Goal: Task Accomplishment & Management: Manage account settings

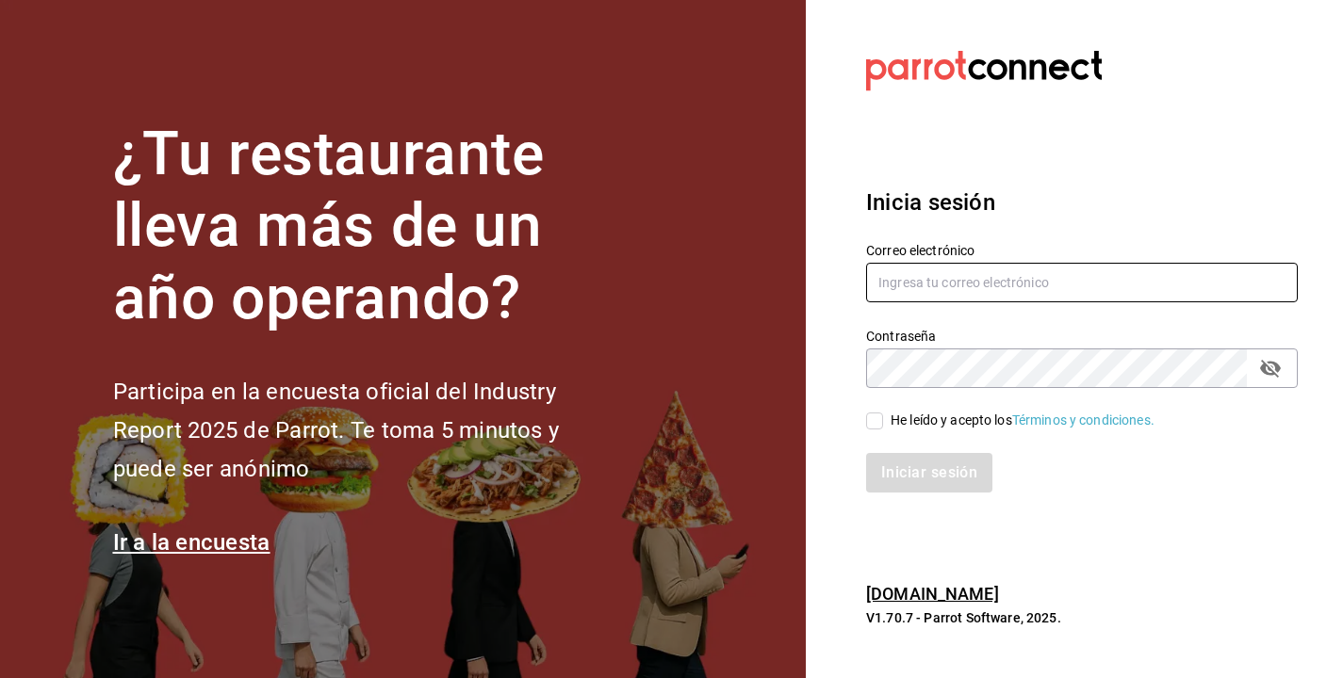
type input "[PERSON_NAME][EMAIL_ADDRESS][DOMAIN_NAME]"
click at [873, 417] on input "He leído y acepto los Términos y condiciones." at bounding box center [874, 421] width 17 height 17
checkbox input "true"
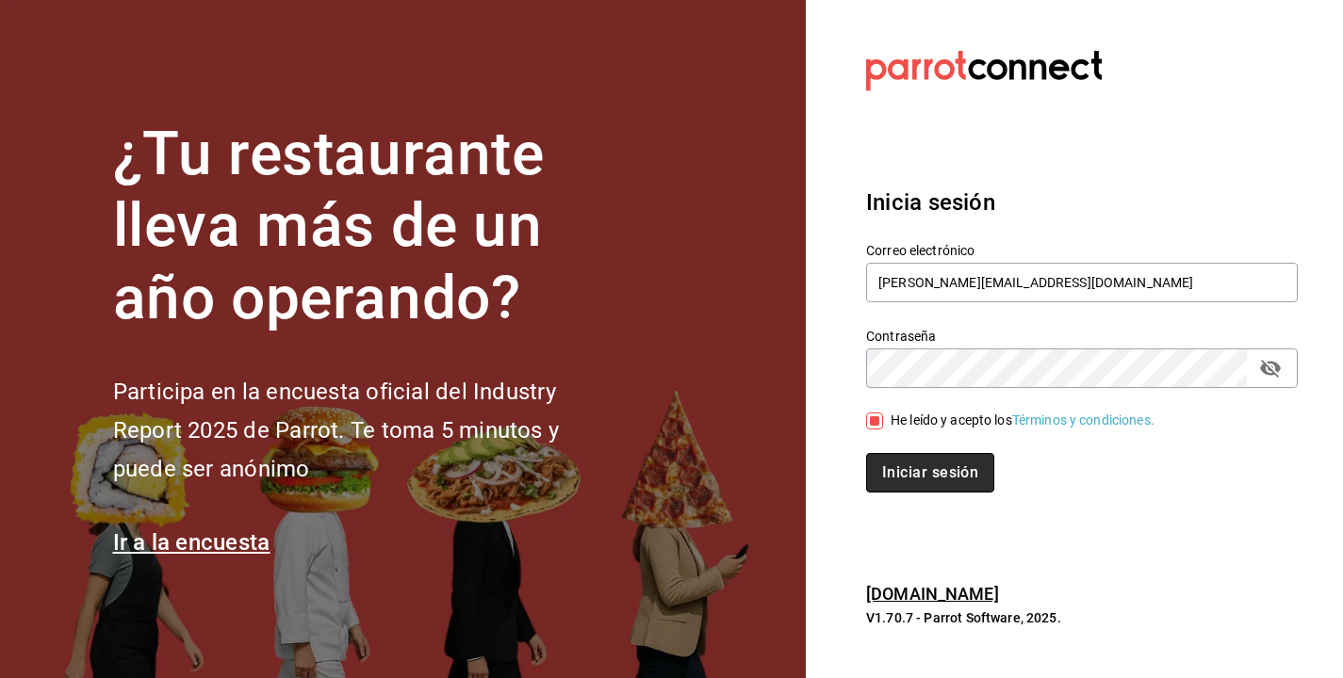
click at [914, 476] on button "Iniciar sesión" at bounding box center [930, 473] width 128 height 40
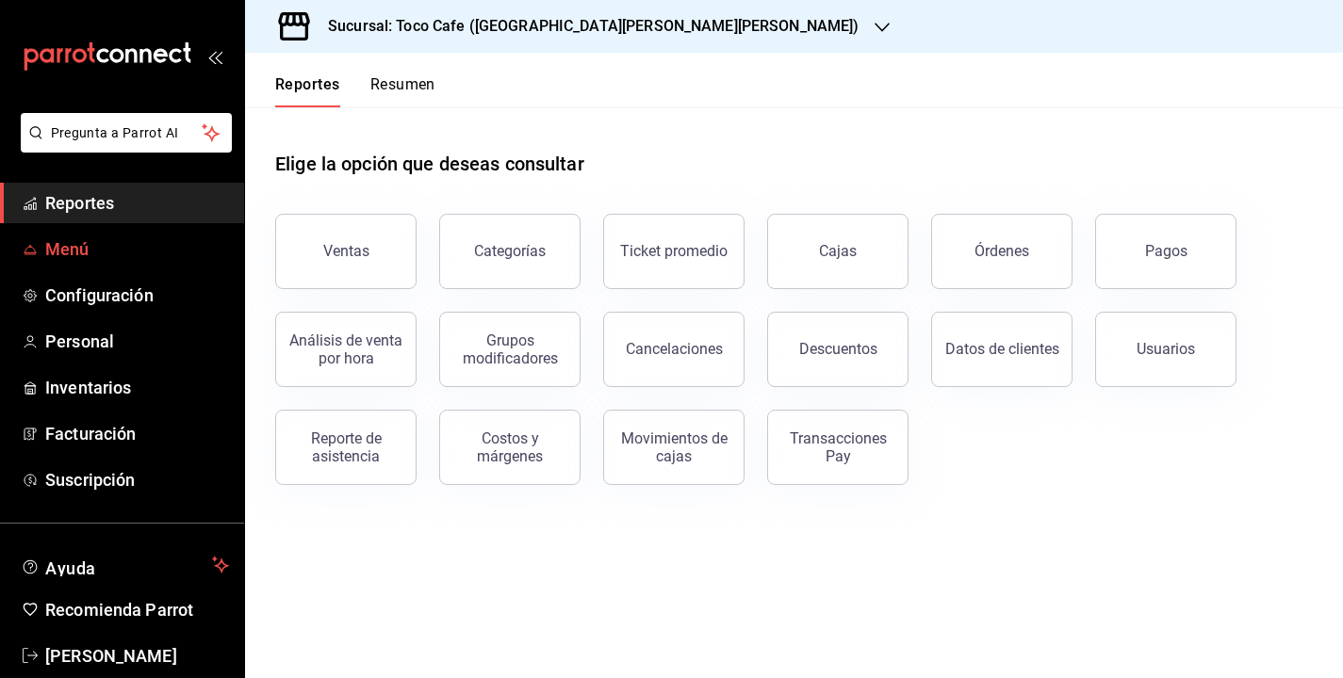
click at [79, 250] on span "Menú" at bounding box center [137, 249] width 184 height 25
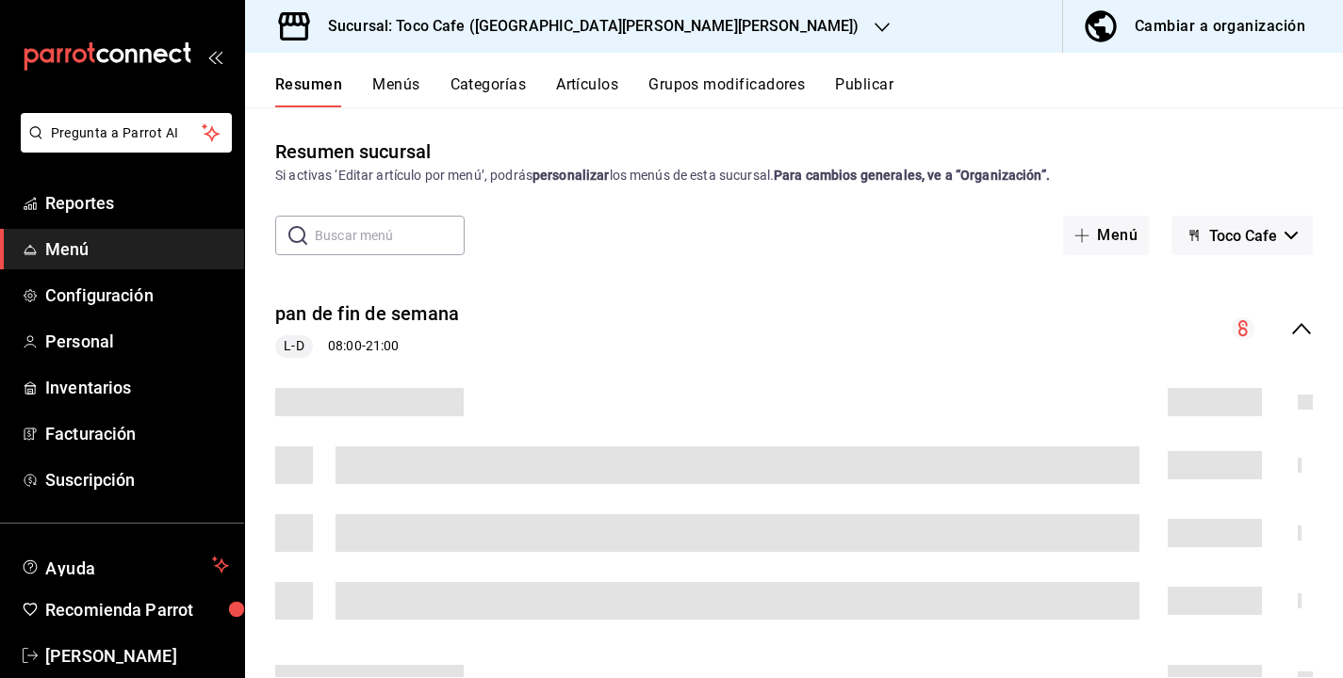
click at [595, 84] on button "Artículos" at bounding box center [587, 91] width 62 height 32
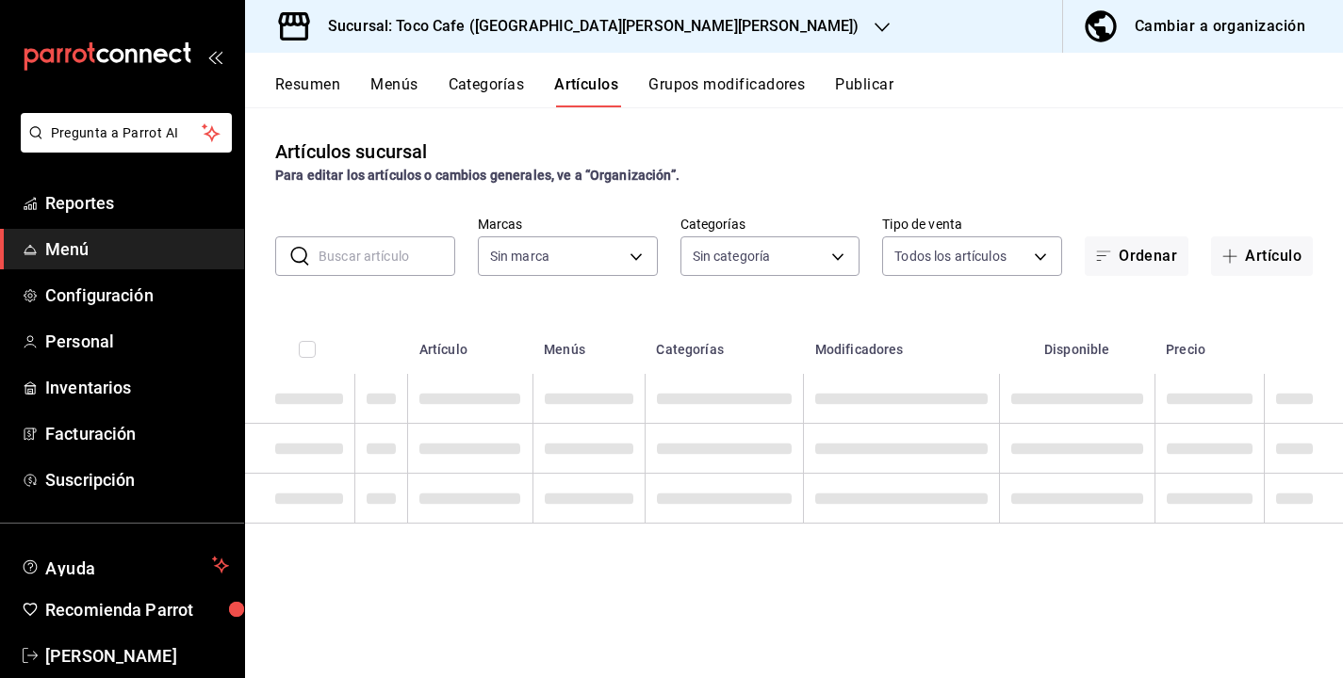
type input "fdea7fe2-7329-4e81-9849-ffa9d0970793"
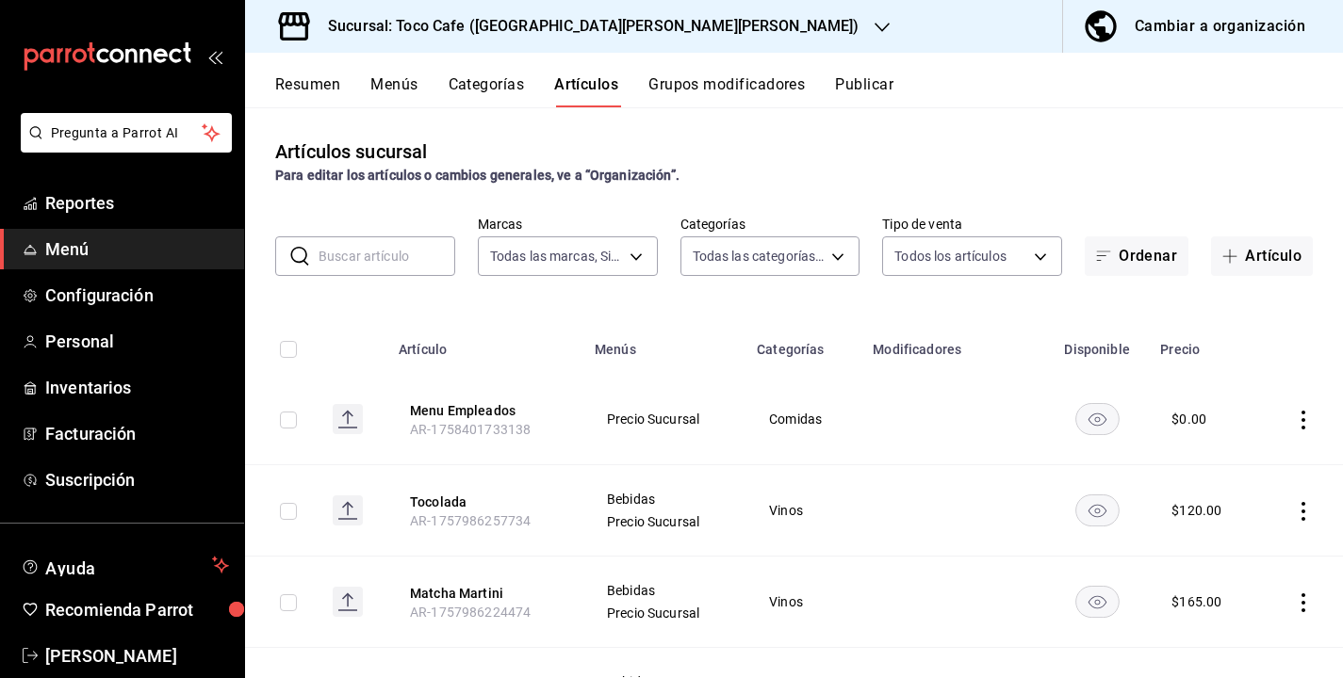
type input "1900a4aa-1fd2-4908-b363-8072e556526e,1f15949a-e33d-4fa8-be03-64aead229ede,3f693…"
click at [383, 254] on input "text" at bounding box center [386, 256] width 137 height 38
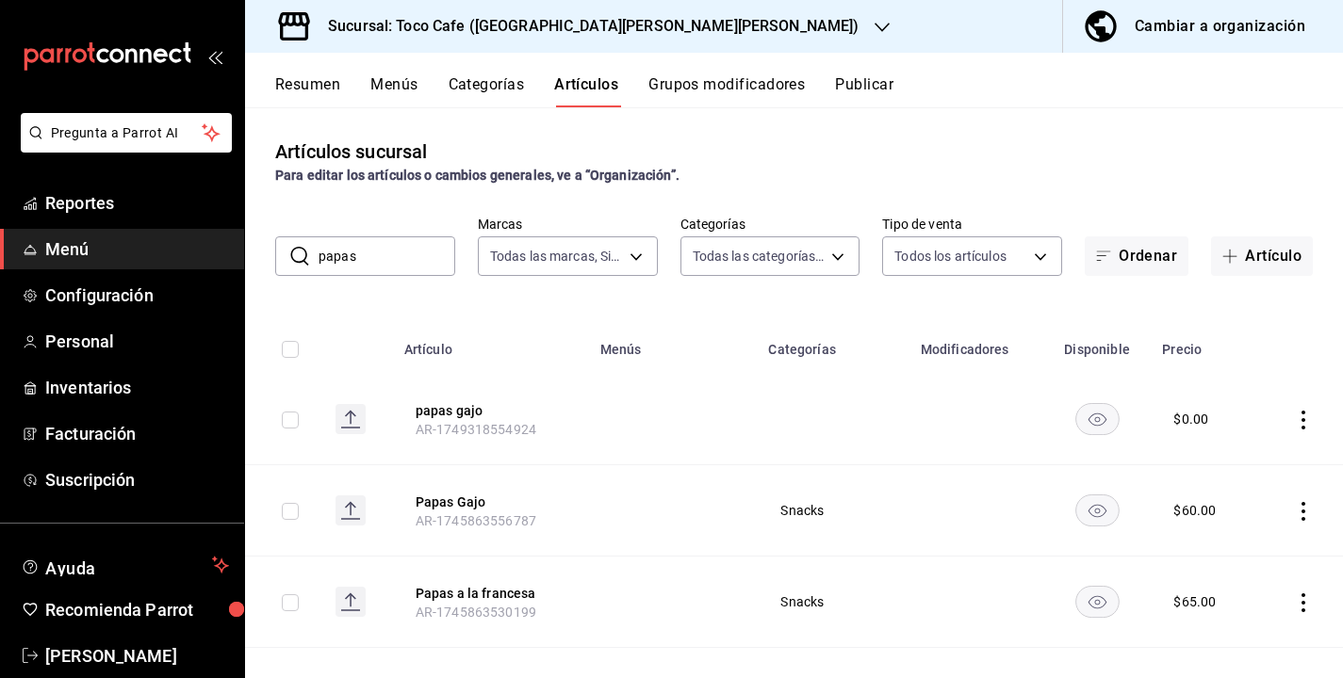
click at [1076, 134] on div "Artículos sucursal Para editar los artículos o cambios generales, ve a “Organiz…" at bounding box center [794, 392] width 1098 height 570
click at [929, 136] on div "Artículos sucursal Para editar los artículos o cambios generales, ve a “Organiz…" at bounding box center [794, 392] width 1098 height 570
drag, startPoint x: 398, startPoint y: 263, endPoint x: 279, endPoint y: 245, distance: 120.1
click at [279, 244] on div "​ papas ​" at bounding box center [365, 257] width 180 height 40
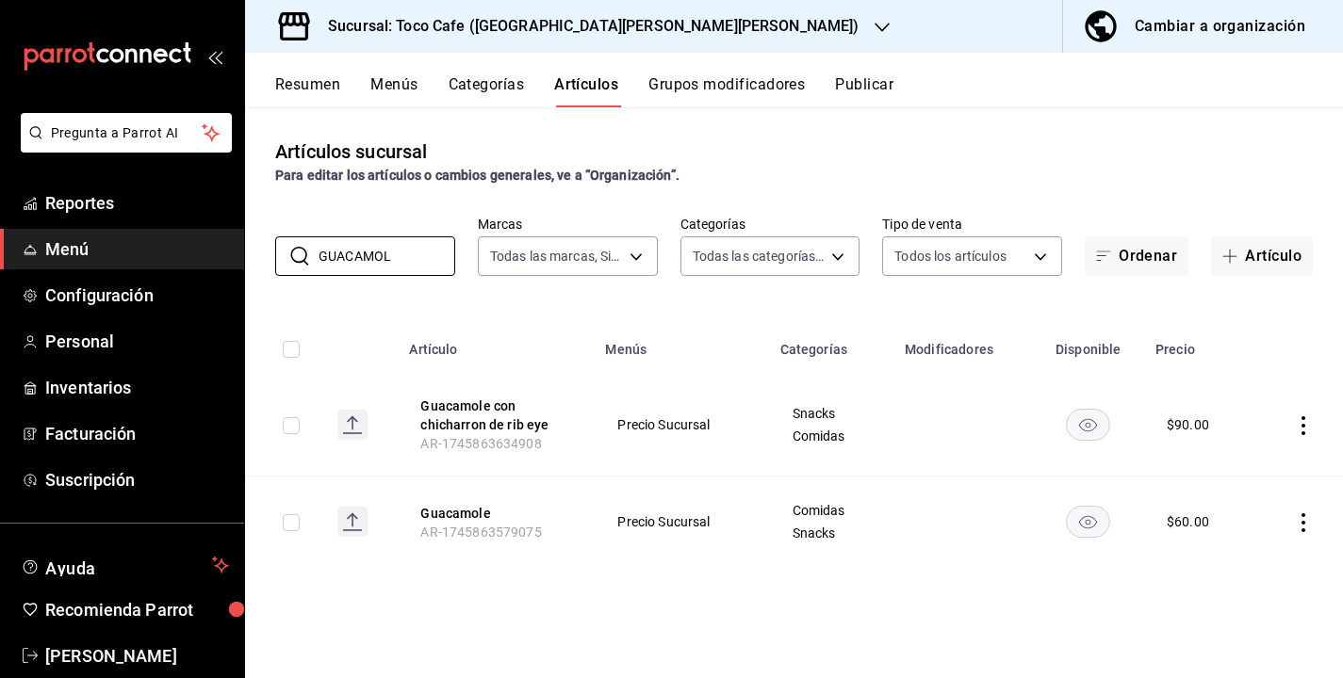
type input "GUACAMOL"
click at [1303, 517] on icon "actions" at bounding box center [1303, 523] width 19 height 19
click at [1236, 633] on span "Eliminar" at bounding box center [1246, 628] width 48 height 15
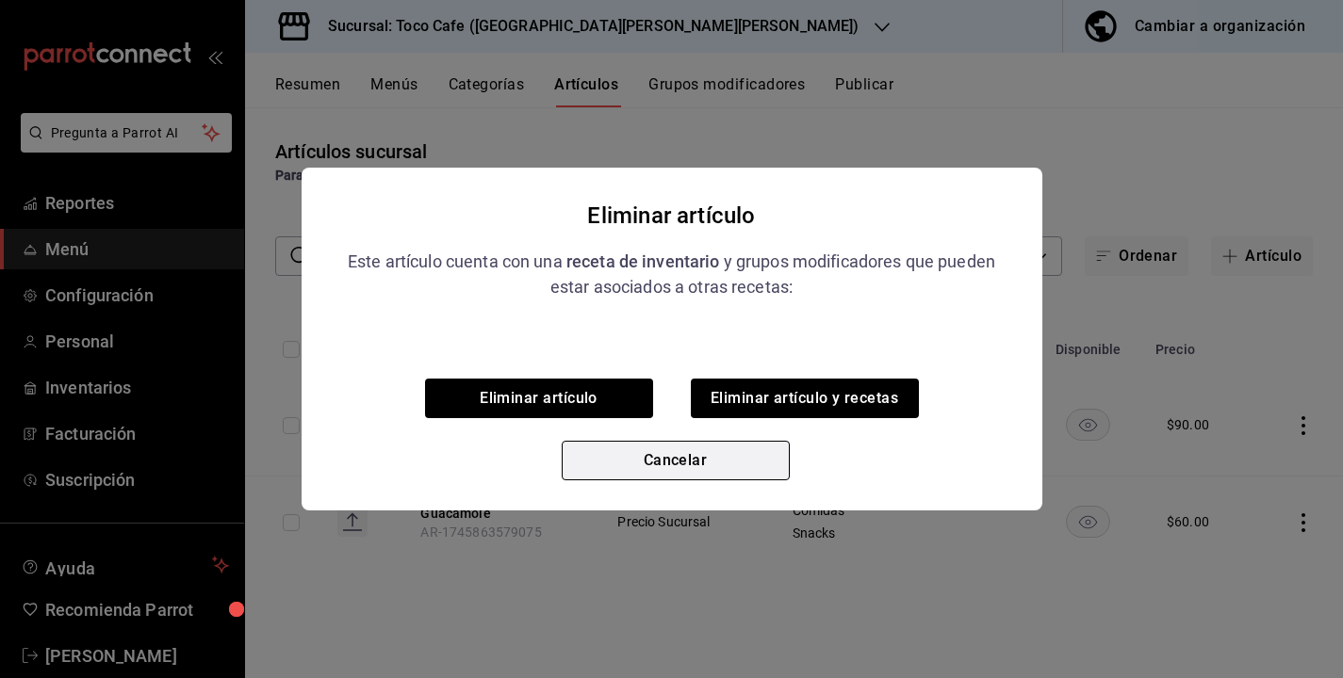
click at [738, 464] on button "Cancelar" at bounding box center [676, 461] width 228 height 40
